Goal: Check status: Check status

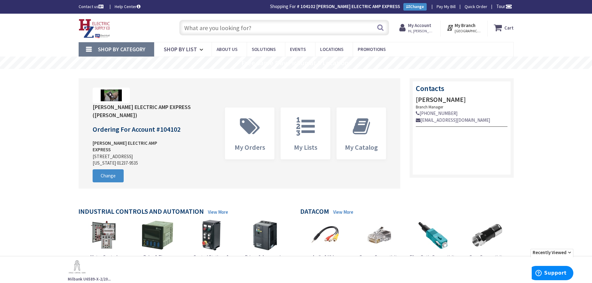
drag, startPoint x: 209, startPoint y: 30, endPoint x: 221, endPoint y: 31, distance: 12.8
click at [209, 30] on input "text" at bounding box center [284, 28] width 210 height 16
click at [220, 27] on input "text" at bounding box center [284, 28] width 210 height 16
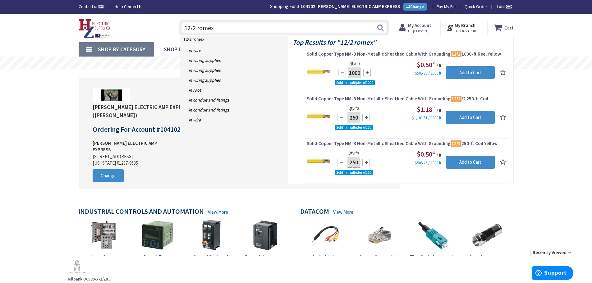
drag, startPoint x: 221, startPoint y: 27, endPoint x: 119, endPoint y: 49, distance: 104.2
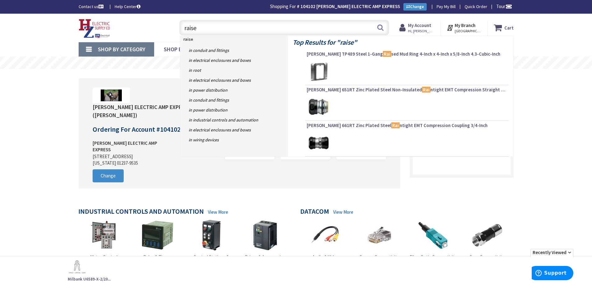
type input "raised"
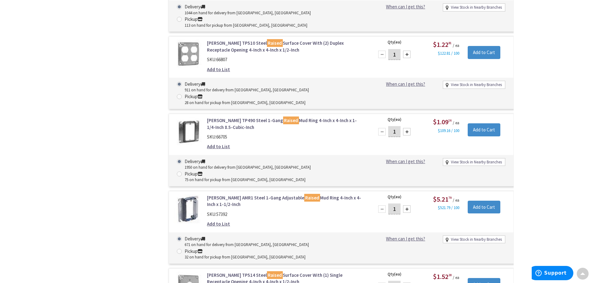
scroll to position [716, 0]
type input "[PERSON_NAME][GEOGRAPHIC_DATA], [GEOGRAPHIC_DATA]"
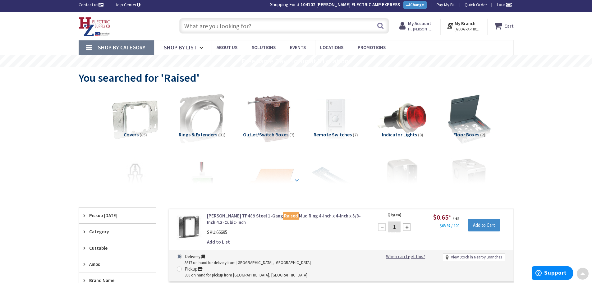
scroll to position [0, 0]
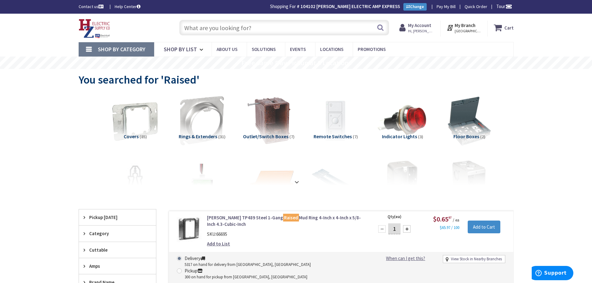
click at [221, 31] on input "text" at bounding box center [284, 28] width 210 height 16
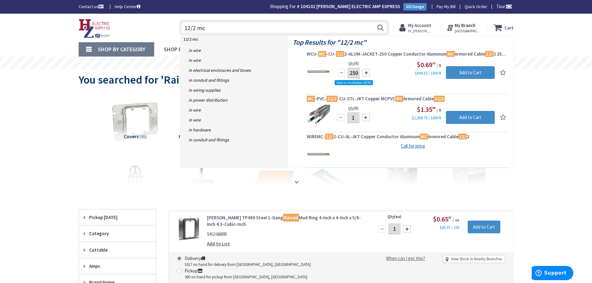
drag, startPoint x: 212, startPoint y: 32, endPoint x: 130, endPoint y: 63, distance: 87.9
click at [54, 37] on div "Skip to Content Toggle Nav 12/2 mc 12/2 mc Search Cart My Cart Close" at bounding box center [296, 28] width 592 height 28
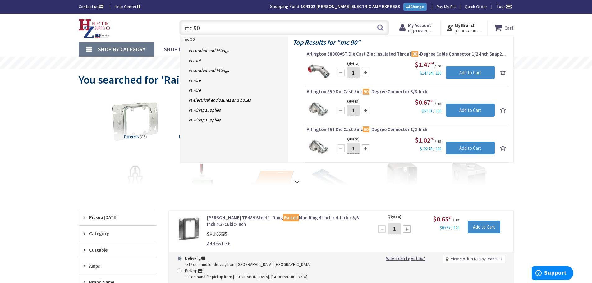
click at [238, 31] on input "mc 90" at bounding box center [284, 28] width 210 height 16
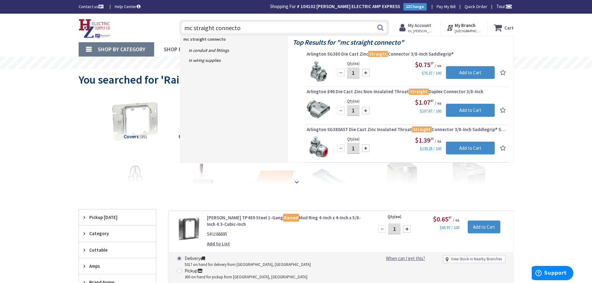
type input "mc straight connector"
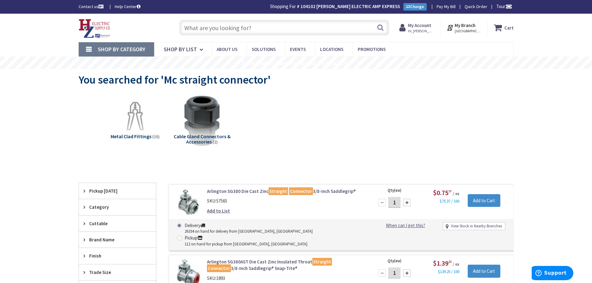
drag, startPoint x: 202, startPoint y: 33, endPoint x: 594, endPoint y: 110, distance: 399.1
click at [203, 33] on input "text" at bounding box center [284, 28] width 210 height 16
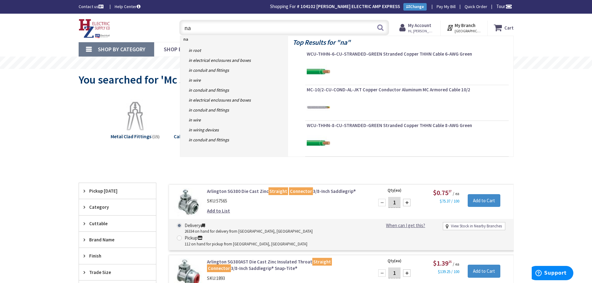
type input "n"
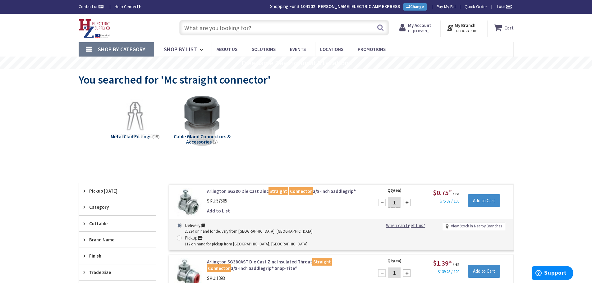
type input "c"
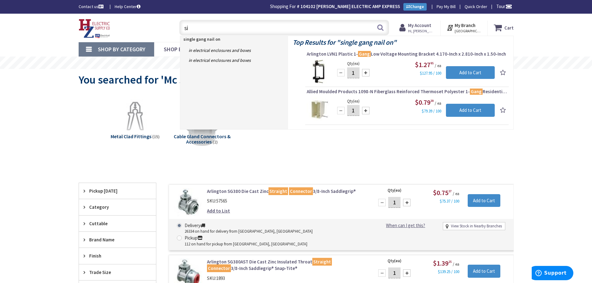
type input "s"
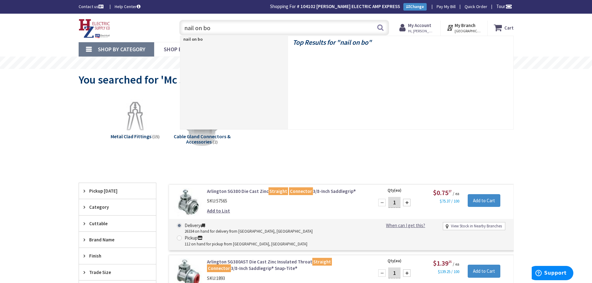
type input "nail on box"
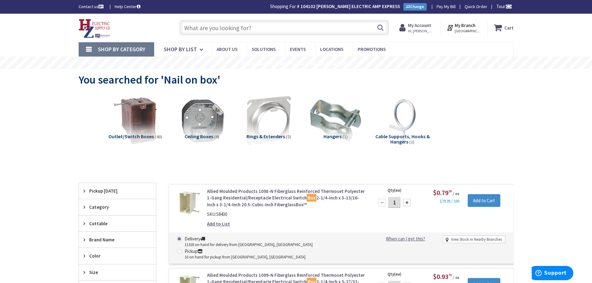
drag, startPoint x: 192, startPoint y: 22, endPoint x: 209, endPoint y: 26, distance: 17.9
click at [191, 22] on input "text" at bounding box center [284, 28] width 210 height 16
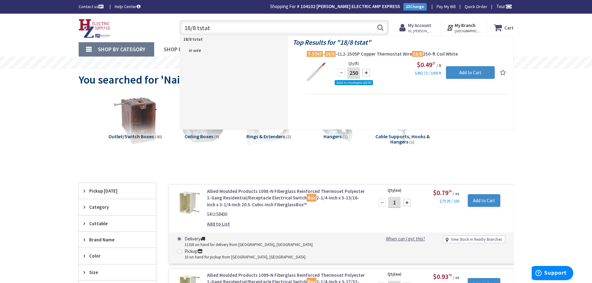
drag, startPoint x: 217, startPoint y: 32, endPoint x: 115, endPoint y: 45, distance: 103.2
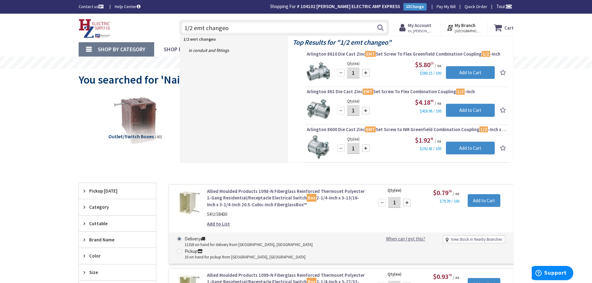
click at [241, 26] on input "1/2 emt changeo" at bounding box center [284, 28] width 210 height 16
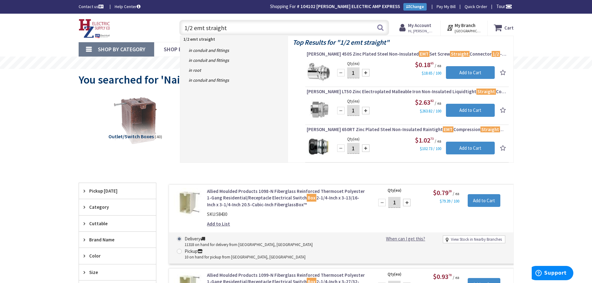
click at [234, 30] on input "1/2 emt straight" at bounding box center [284, 28] width 210 height 16
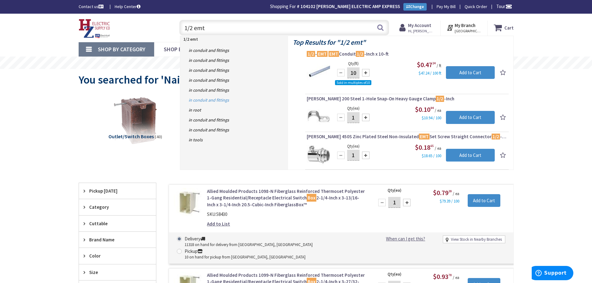
drag, startPoint x: 226, startPoint y: 28, endPoint x: 187, endPoint y: 102, distance: 84.2
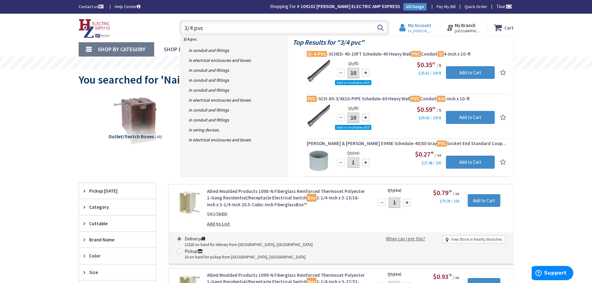
type input "3/4 pvc"
click at [423, 25] on strong "My Account" at bounding box center [419, 25] width 23 height 6
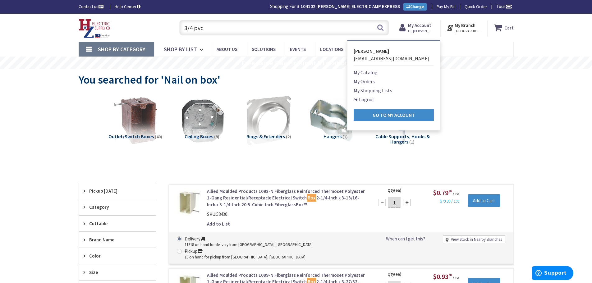
click at [374, 80] on link "My Orders" at bounding box center [364, 81] width 21 height 7
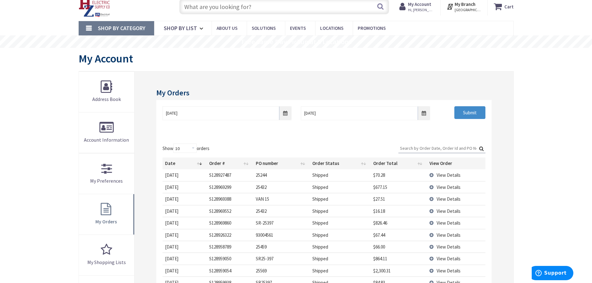
scroll to position [62, 0]
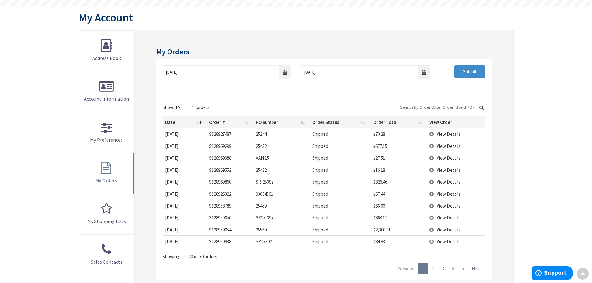
click at [430, 207] on td "View Details" at bounding box center [456, 206] width 58 height 12
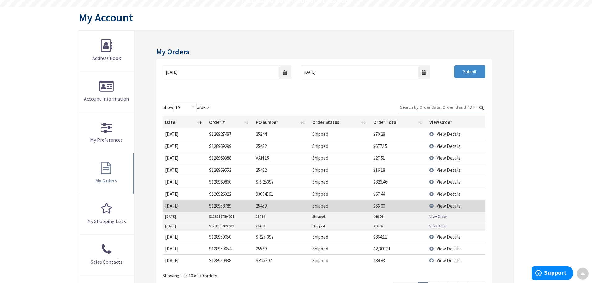
click at [434, 224] on link "View Order" at bounding box center [438, 226] width 17 height 5
click at [433, 206] on td "View Details" at bounding box center [456, 206] width 58 height 12
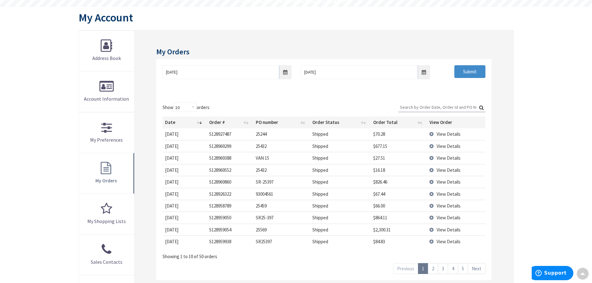
click at [422, 103] on input "Search:" at bounding box center [442, 107] width 87 height 9
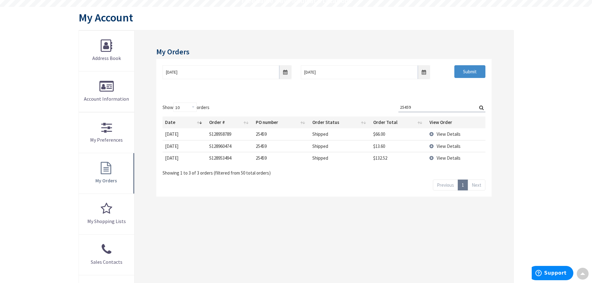
type input "25459"
click at [433, 134] on td "View Details" at bounding box center [456, 134] width 58 height 12
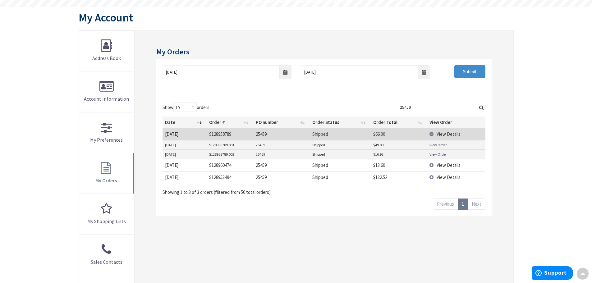
click at [434, 135] on td "View Details" at bounding box center [456, 134] width 58 height 12
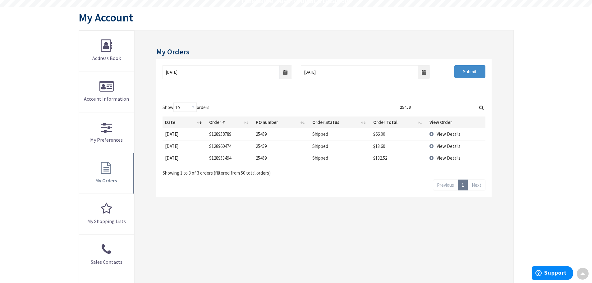
click at [433, 159] on td "View Details" at bounding box center [456, 158] width 58 height 12
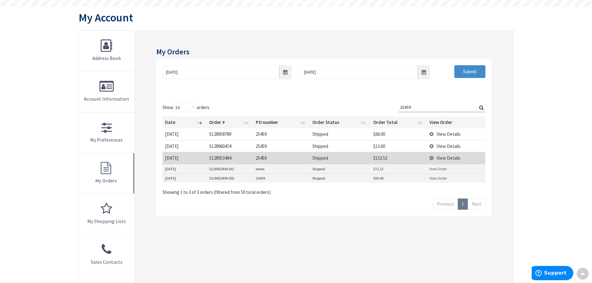
click at [436, 168] on link "View Order" at bounding box center [438, 168] width 17 height 5
click at [430, 179] on link "View Order" at bounding box center [438, 178] width 17 height 5
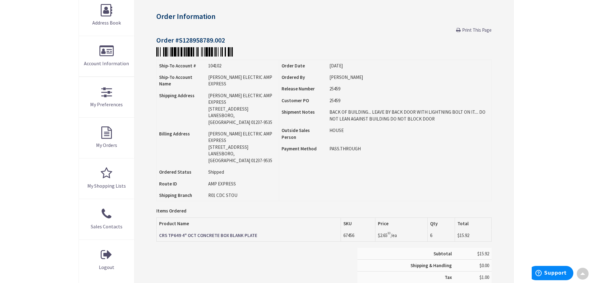
scroll to position [94, 0]
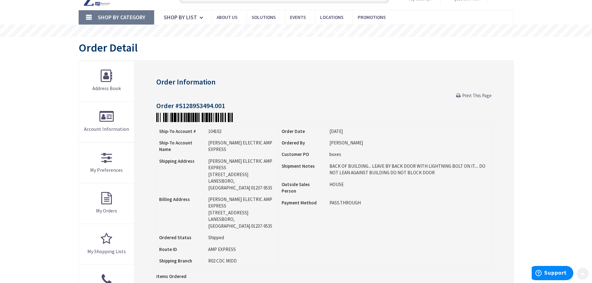
scroll to position [32, 0]
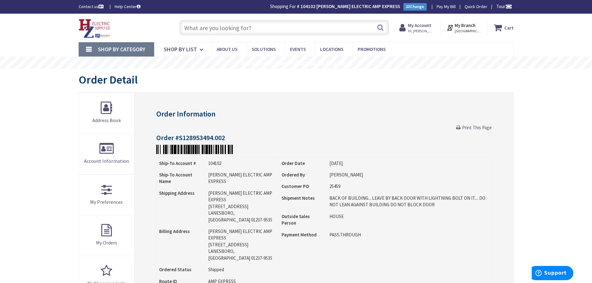
drag, startPoint x: 188, startPoint y: 29, endPoint x: 1194, endPoint y: 298, distance: 1041.4
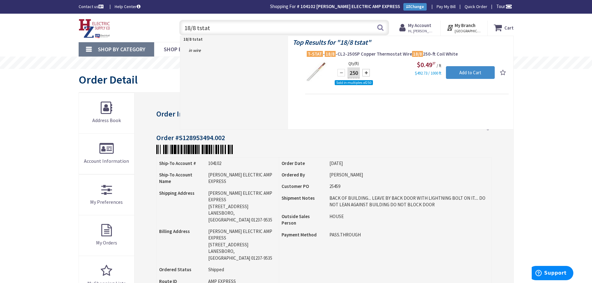
drag, startPoint x: 218, startPoint y: 29, endPoint x: 132, endPoint y: 44, distance: 87.7
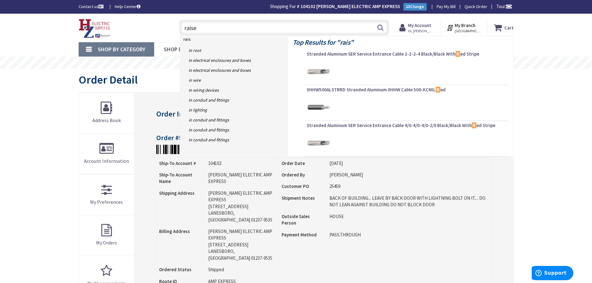
type input "raised"
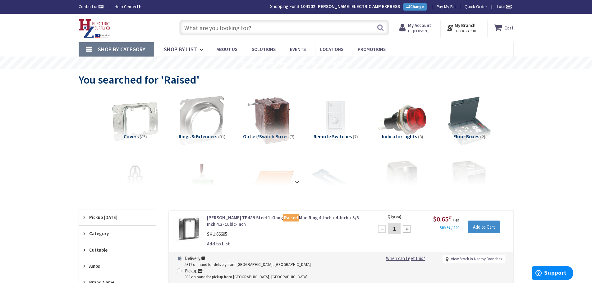
click at [233, 33] on input "text" at bounding box center [284, 28] width 210 height 16
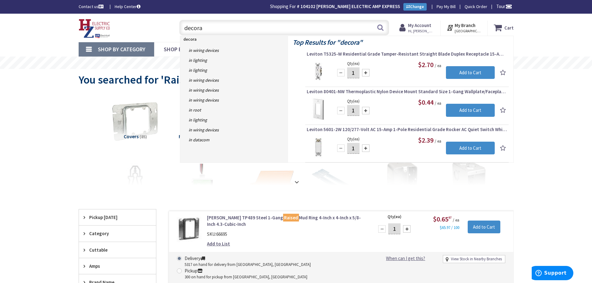
drag, startPoint x: 206, startPoint y: 29, endPoint x: 81, endPoint y: 22, distance: 124.9
click at [88, 22] on div "Toggle Nav decora decora Search Cart My Cart Close" at bounding box center [296, 27] width 445 height 21
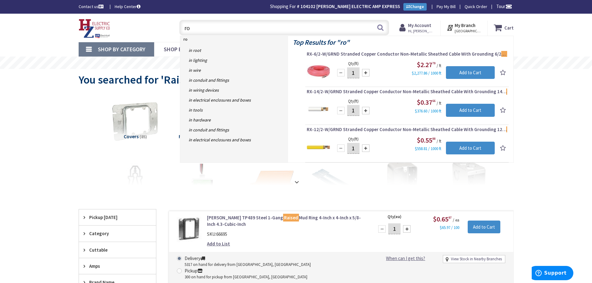
type input "r"
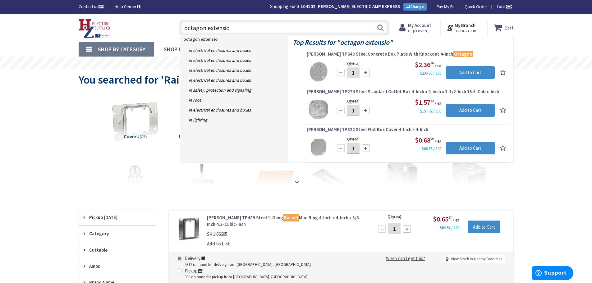
type input "octagon extension"
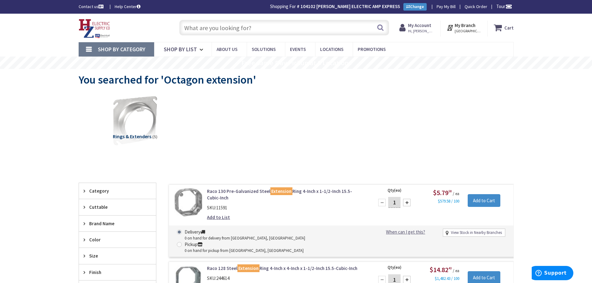
drag, startPoint x: 196, startPoint y: 29, endPoint x: 199, endPoint y: 37, distance: 8.6
click at [196, 30] on input "text" at bounding box center [284, 28] width 210 height 16
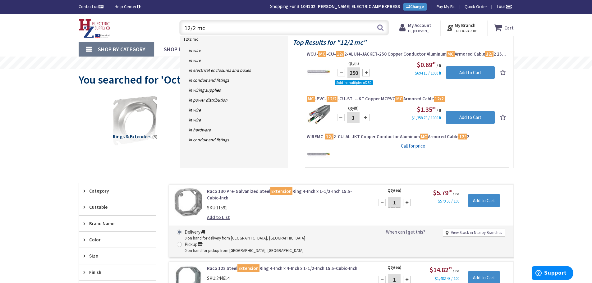
drag, startPoint x: 211, startPoint y: 29, endPoint x: 157, endPoint y: 24, distance: 54.3
click at [103, 22] on div "Toggle Nav 12/2 mc 12/2 mc Search Cart My Cart Close" at bounding box center [296, 27] width 445 height 21
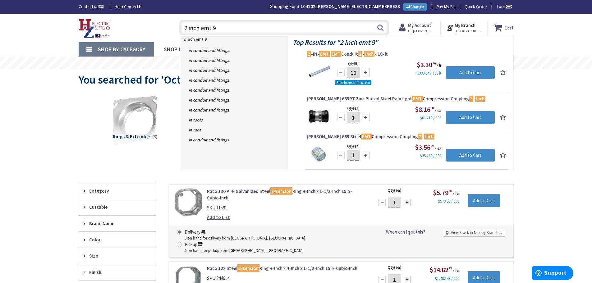
type input "2 inch emt 90"
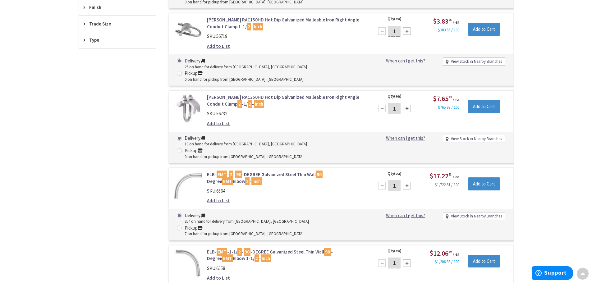
scroll to position [250, 0]
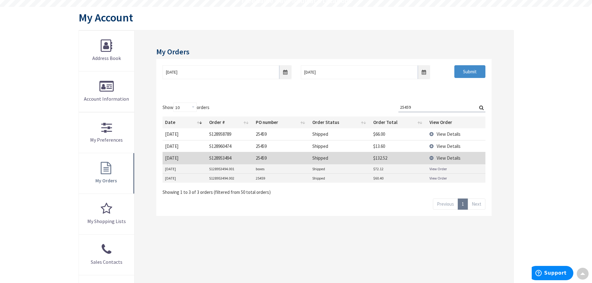
drag, startPoint x: 424, startPoint y: 106, endPoint x: 224, endPoint y: 101, distance: 200.0
click at [224, 100] on div "Show 10 25 50 100 orders Search: 25459 Date Order # PO number Order Status Orde…" at bounding box center [323, 156] width 335 height 120
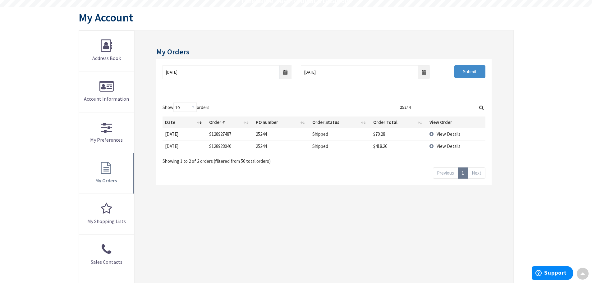
type input "25244"
click at [432, 136] on td "View Details" at bounding box center [456, 134] width 58 height 12
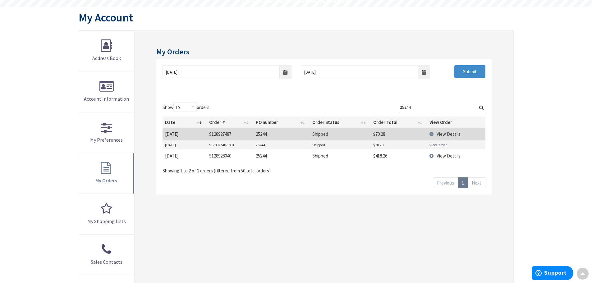
click at [439, 146] on link "View Order" at bounding box center [438, 144] width 17 height 5
click at [431, 135] on td "View Details" at bounding box center [456, 134] width 58 height 12
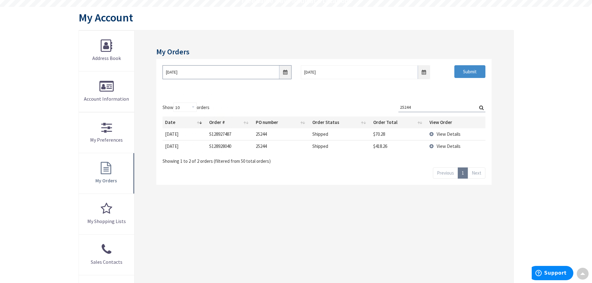
click at [289, 77] on input "10/3/2025" at bounding box center [227, 72] width 129 height 14
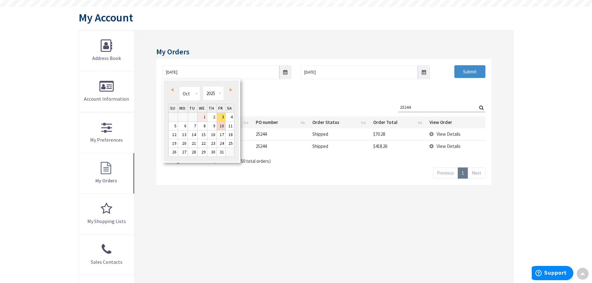
click at [205, 115] on link "1" at bounding box center [202, 117] width 9 height 8
type input "10/01/2025"
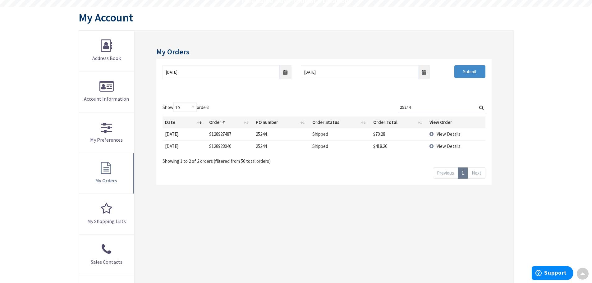
drag, startPoint x: 420, startPoint y: 102, endPoint x: 411, endPoint y: 100, distance: 9.2
click at [409, 101] on div "Show 10 25 50 100 orders Search: 25244 Date Order # PO number Order Status Orde…" at bounding box center [323, 140] width 335 height 89
drag, startPoint x: 416, startPoint y: 107, endPoint x: 311, endPoint y: 95, distance: 105.2
click at [326, 104] on div "Show 10 25 50 100 orders Search: 25244 Date Order # PO number Order Status Orde…" at bounding box center [324, 134] width 323 height 62
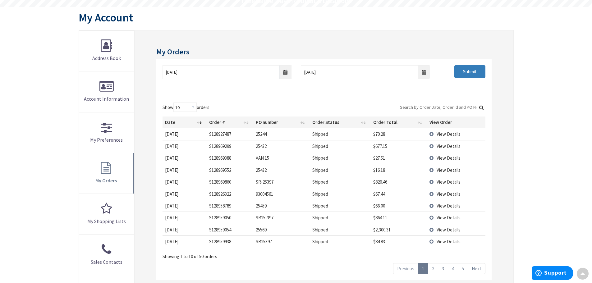
click at [469, 70] on input "Submit" at bounding box center [470, 71] width 31 height 13
click at [439, 104] on input "Search:" at bounding box center [442, 107] width 87 height 9
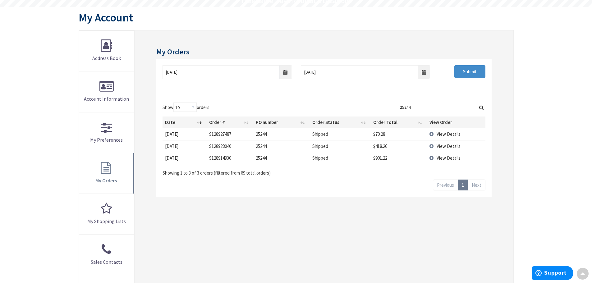
type input "25244"
click at [432, 158] on td "View Details" at bounding box center [456, 158] width 58 height 12
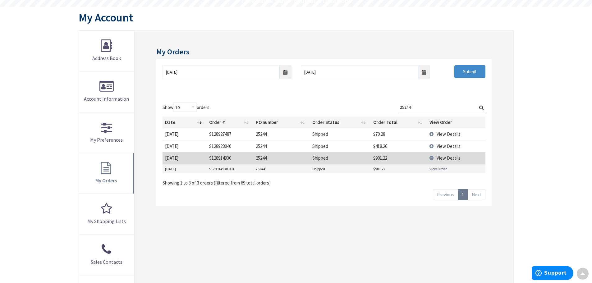
click at [435, 169] on link "View Order" at bounding box center [438, 168] width 17 height 5
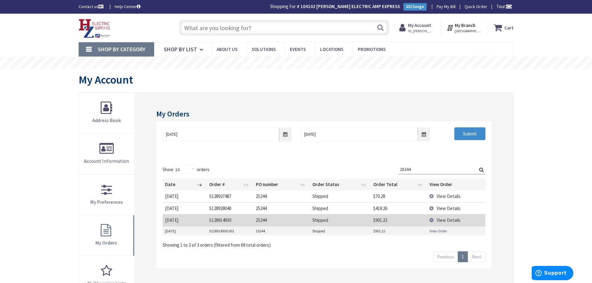
click at [229, 30] on input "text" at bounding box center [284, 28] width 210 height 16
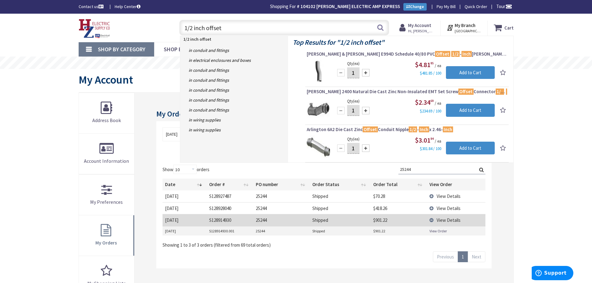
drag, startPoint x: 232, startPoint y: 26, endPoint x: 24, endPoint y: 46, distance: 209.0
click at [24, 46] on div "Skip to Content Toggle Nav 1/2 inch offset 1/2 inch offset Search Cart My Cart …" at bounding box center [296, 262] width 592 height 496
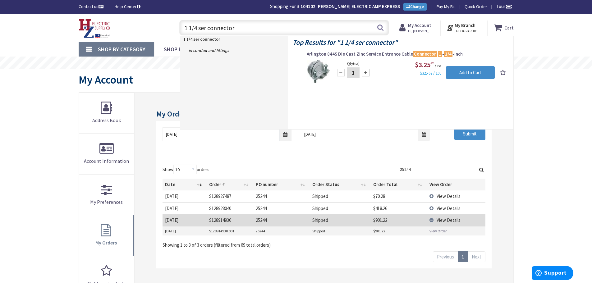
type input "1 1/4 ser connector"
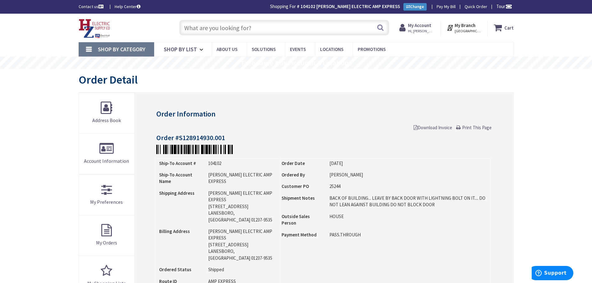
click at [211, 31] on input "text" at bounding box center [284, 28] width 210 height 16
click at [232, 33] on input "text" at bounding box center [284, 28] width 210 height 16
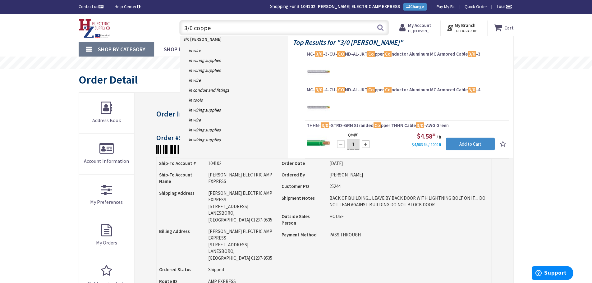
type input "3/0 copper"
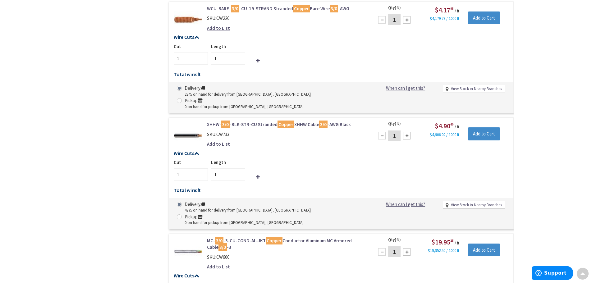
scroll to position [293, 0]
